Goal: Navigation & Orientation: Find specific page/section

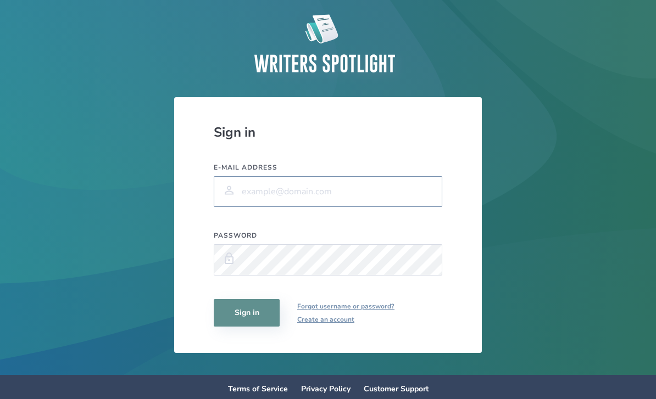
click at [277, 198] on input "E-mail address" at bounding box center [328, 191] width 228 height 31
type input "[PERSON_NAME][DOMAIN_NAME][EMAIL_ADDRESS][PERSON_NAME][DOMAIN_NAME]"
click at [247, 320] on button "Sign in" at bounding box center [247, 312] width 66 height 27
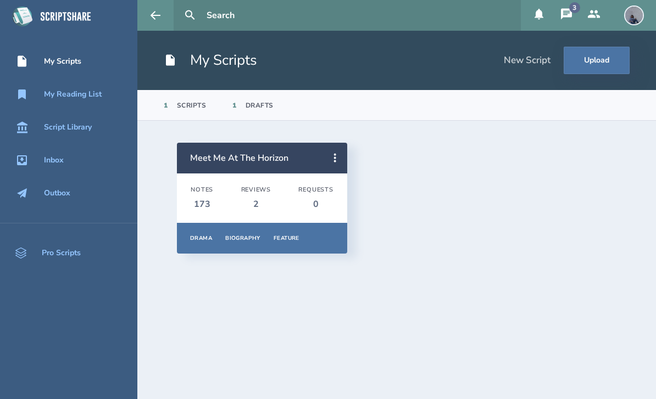
click at [567, 16] on icon at bounding box center [566, 13] width 11 height 11
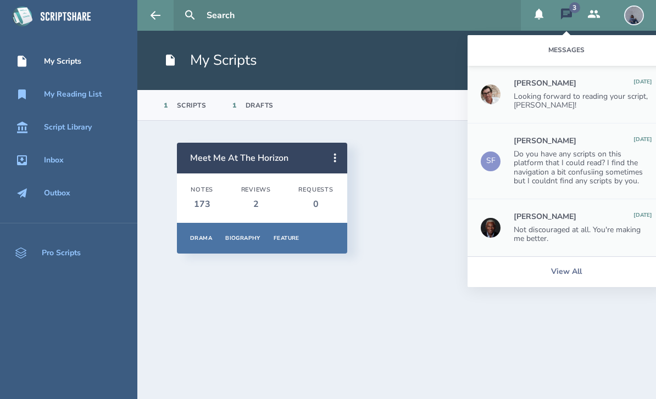
click at [417, 187] on div "Meet Me At The Horizon Notes 173 Reviews 2 Requests 0 Drama Biography Feature O…" at bounding box center [396, 198] width 439 height 111
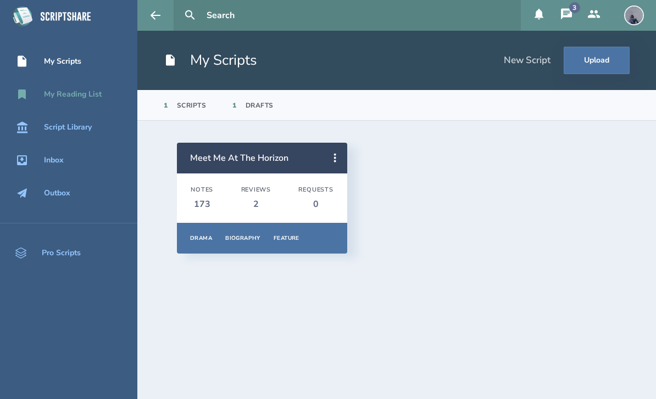
click at [76, 102] on link "My Reading List" at bounding box center [68, 94] width 137 height 24
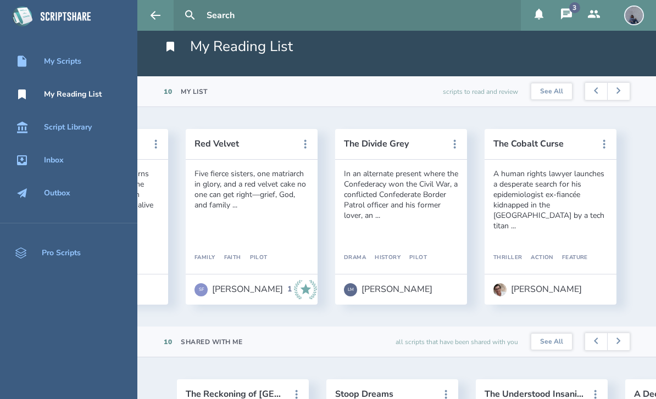
scroll to position [0, 1037]
click at [547, 138] on header "The Cobalt Curse" at bounding box center [550, 144] width 132 height 31
click at [548, 144] on button "The Cobalt Curse" at bounding box center [542, 144] width 99 height 10
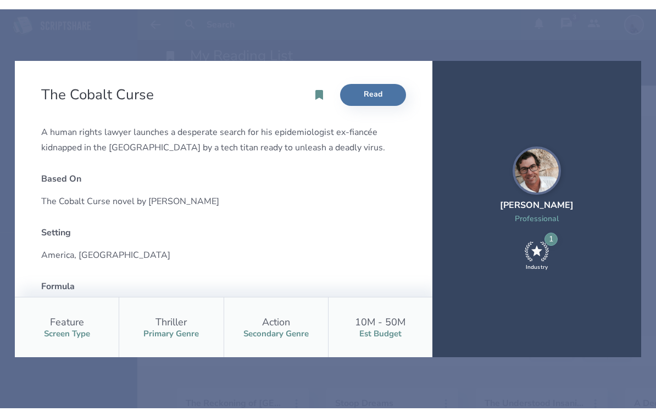
scroll to position [0, 0]
